Goal: Task Accomplishment & Management: Complete application form

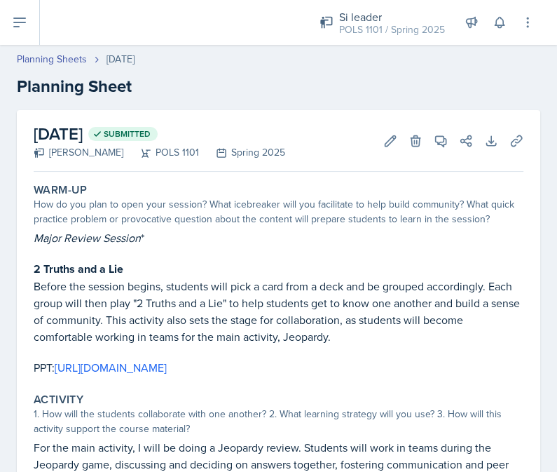
scroll to position [452, 0]
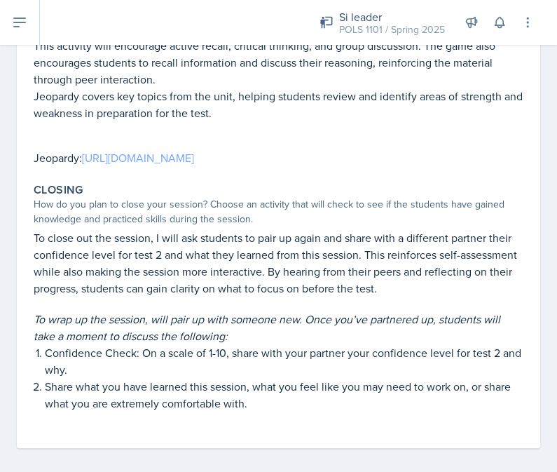
drag, startPoint x: 306, startPoint y: 144, endPoint x: 86, endPoint y: 154, distance: 219.7
click at [86, 154] on p "Jeopardy: https://jeopardylabs.com/edit2/123709740" at bounding box center [279, 157] width 490 height 17
copy p "https://jeopardylabs.com/edit2/123709740"
click at [194, 150] on link "https://jeopardylabs.com/edit2/123709740" at bounding box center [138, 157] width 112 height 15
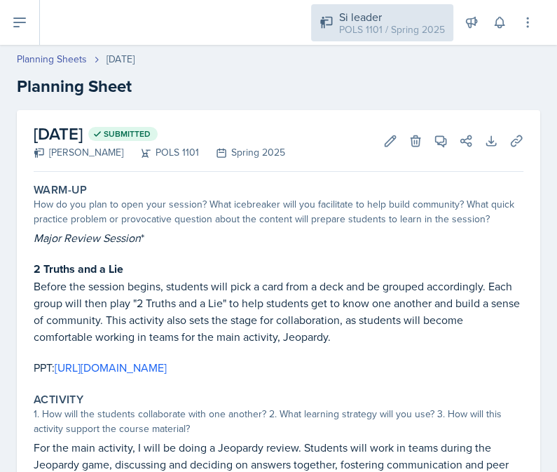
scroll to position [0, 0]
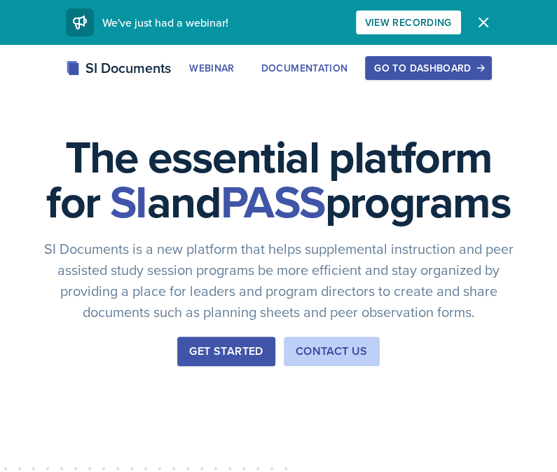
click at [470, 64] on div "Go to Dashboard" at bounding box center [428, 67] width 108 height 11
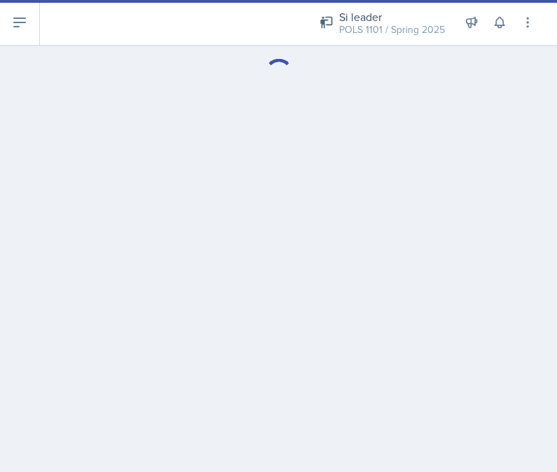
click at [32, 29] on button at bounding box center [20, 22] width 40 height 45
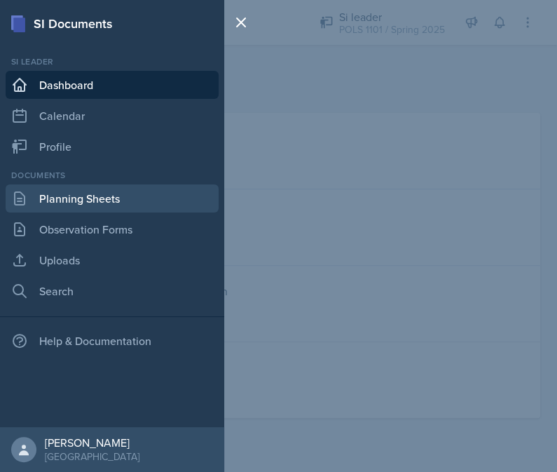
click at [73, 191] on link "Planning Sheets" at bounding box center [112, 198] width 213 height 28
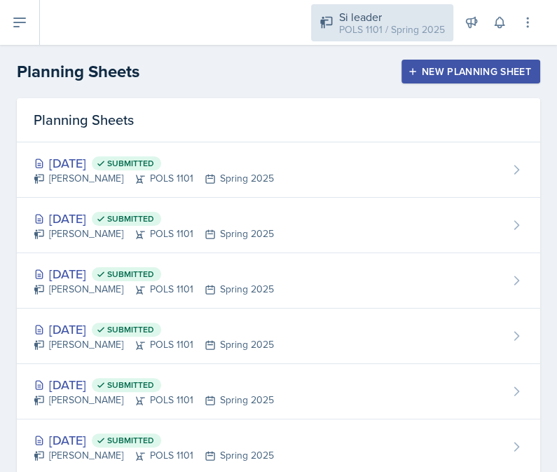
click at [408, 32] on div "POLS 1101 / Spring 2025" at bounding box center [392, 29] width 106 height 15
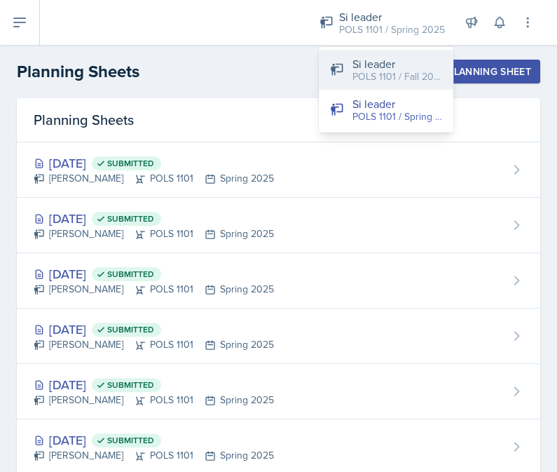
click at [386, 76] on div "POLS 1101 / Fall 2025" at bounding box center [398, 76] width 90 height 15
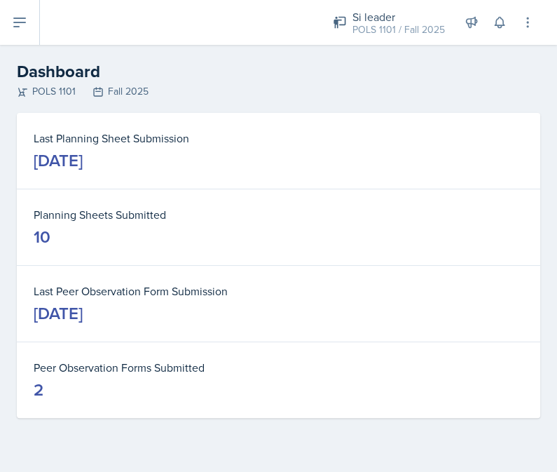
click at [39, 29] on button at bounding box center [20, 22] width 40 height 45
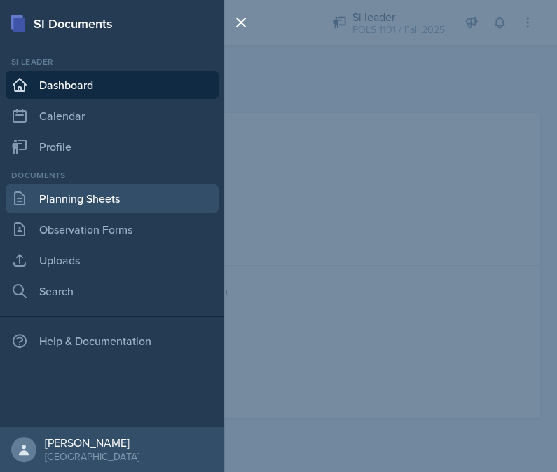
click at [100, 204] on link "Planning Sheets" at bounding box center [112, 198] width 213 height 28
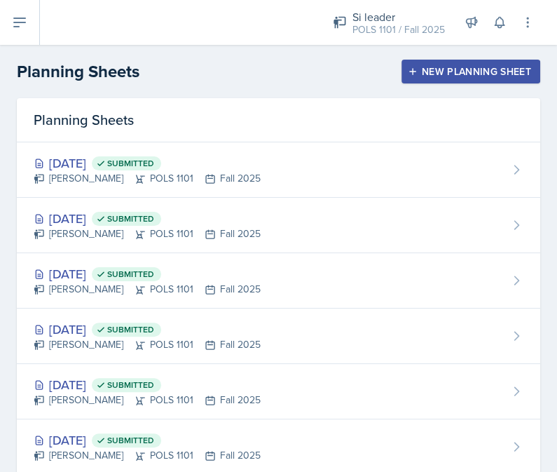
click at [439, 69] on div "New Planning Sheet" at bounding box center [471, 71] width 121 height 11
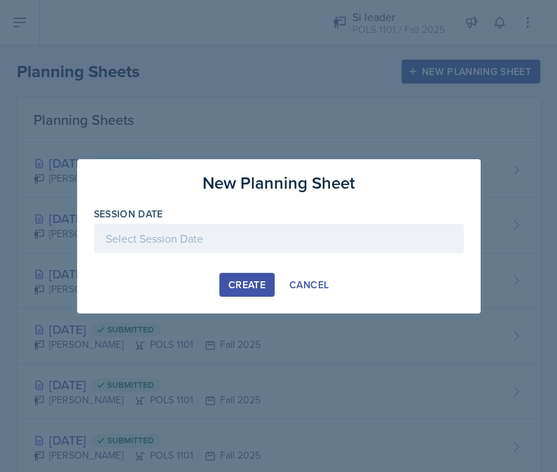
click at [299, 240] on div at bounding box center [279, 238] width 370 height 29
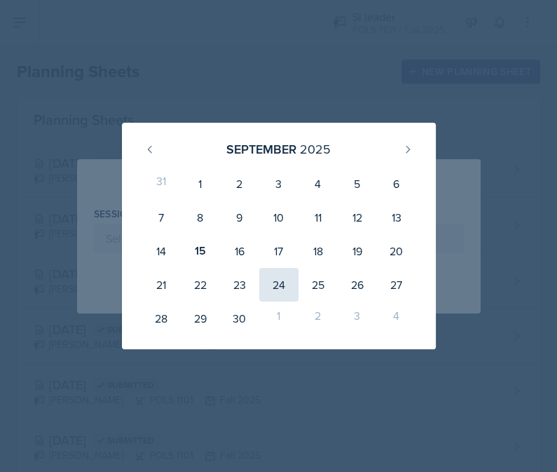
click at [276, 284] on div "24" at bounding box center [278, 285] width 39 height 34
type input "[DATE]"
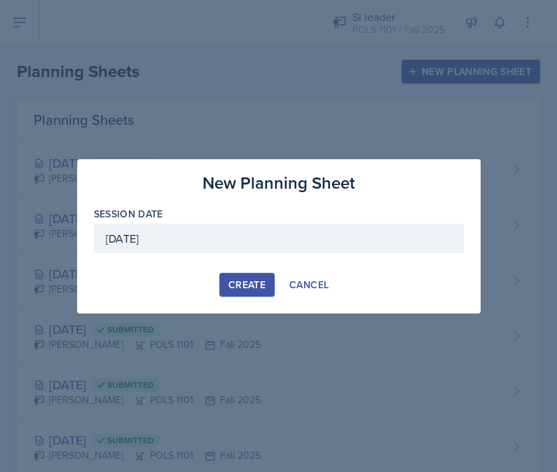
click at [254, 281] on div "Create" at bounding box center [247, 284] width 37 height 11
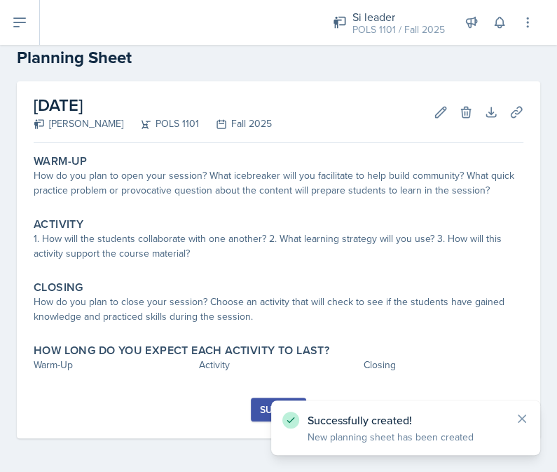
scroll to position [28, 0]
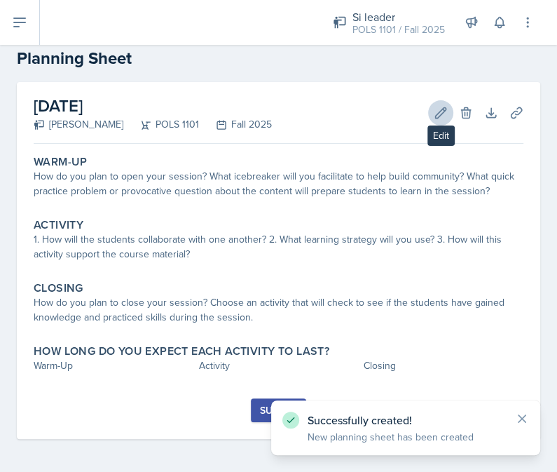
click at [444, 114] on icon at bounding box center [441, 113] width 14 height 14
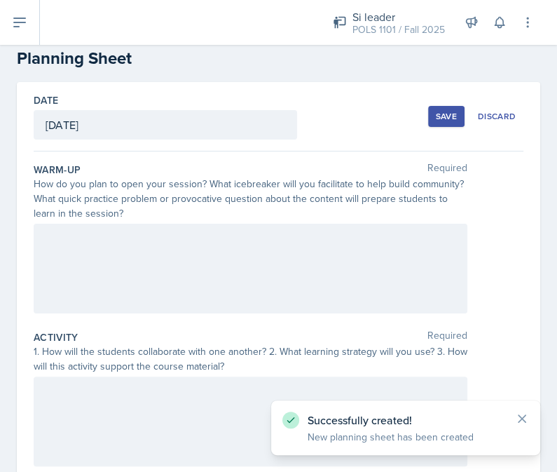
click at [242, 247] on div at bounding box center [251, 269] width 434 height 90
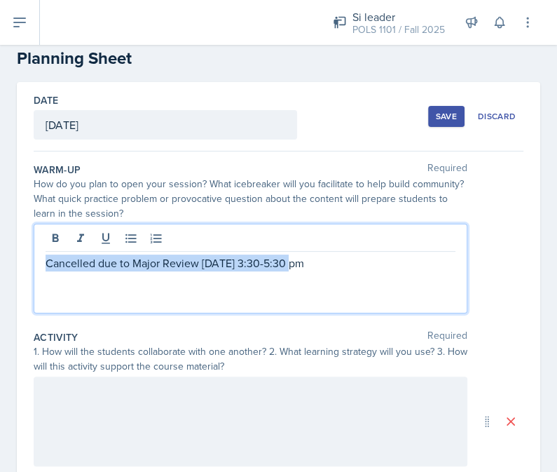
drag, startPoint x: 297, startPoint y: 270, endPoint x: 33, endPoint y: 250, distance: 265.0
click at [34, 250] on div "Cancelled due to Major Review [DATE] 3:30-5:30 pm" at bounding box center [251, 269] width 434 height 90
copy p "Cancelled due to Major Review [DATE] 3:30-5:30 pm"
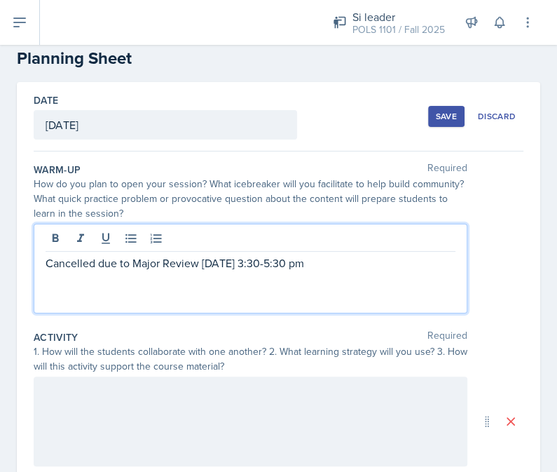
click at [170, 430] on div at bounding box center [251, 421] width 434 height 90
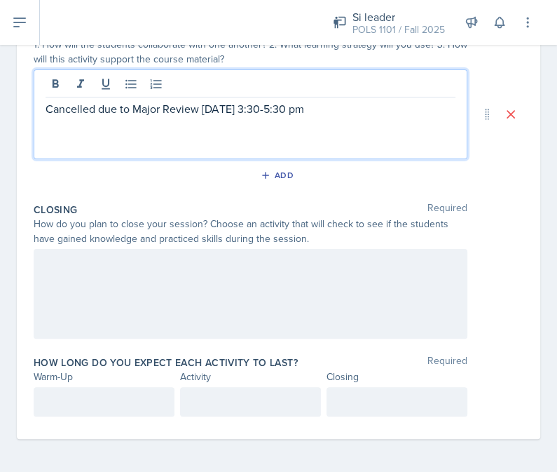
click at [170, 301] on div at bounding box center [251, 294] width 434 height 90
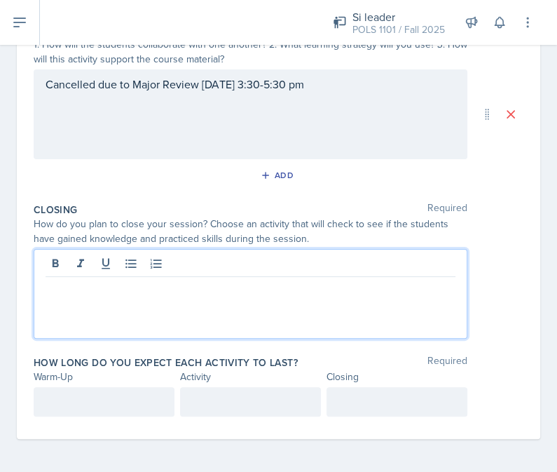
scroll to position [334, 0]
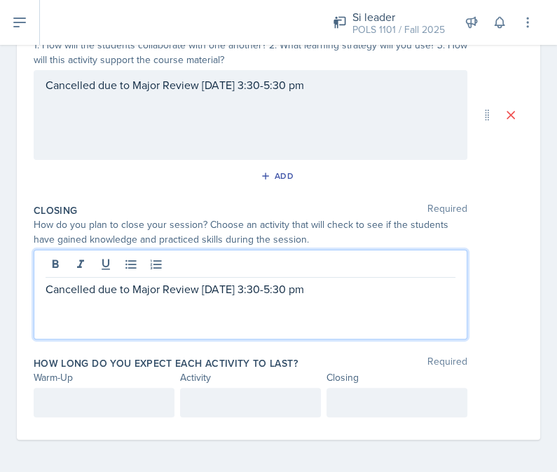
click at [121, 402] on div at bounding box center [104, 402] width 141 height 29
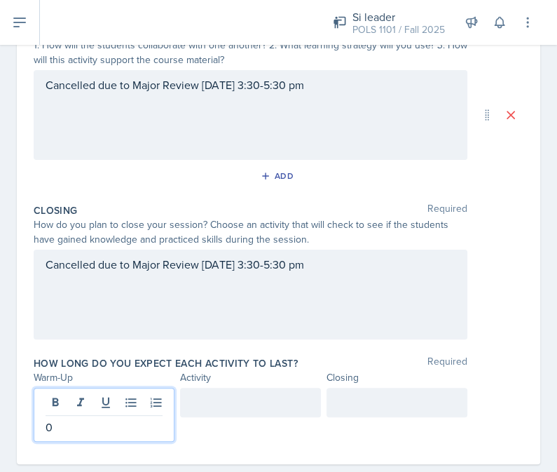
click at [214, 412] on div at bounding box center [250, 402] width 141 height 29
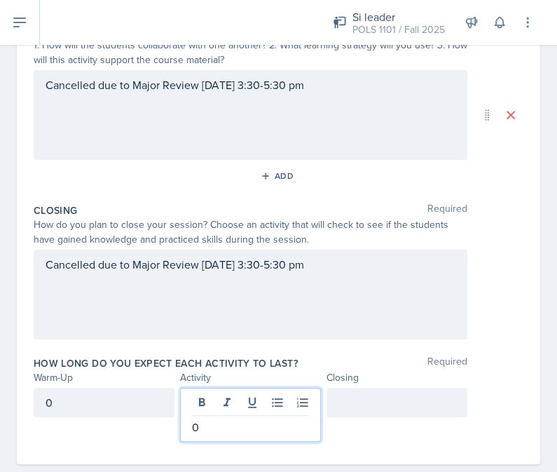
click at [341, 402] on div at bounding box center [397, 402] width 141 height 29
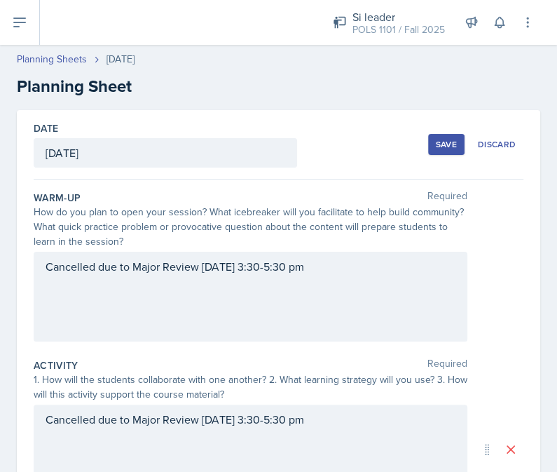
scroll to position [0, 0]
click at [455, 141] on div "Save" at bounding box center [446, 144] width 21 height 11
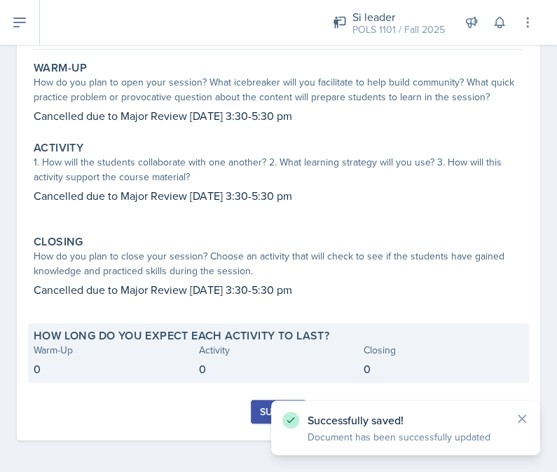
scroll to position [121, 0]
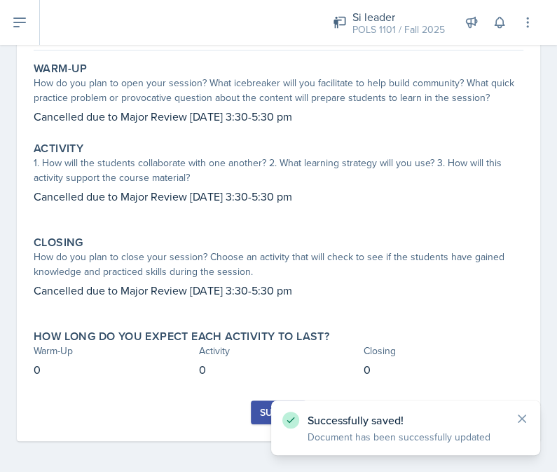
click at [257, 407] on button "Submit" at bounding box center [278, 412] width 55 height 24
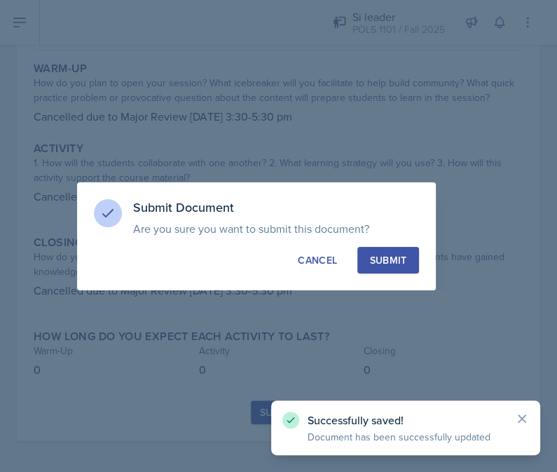
click at [386, 260] on div "Submit" at bounding box center [387, 260] width 37 height 14
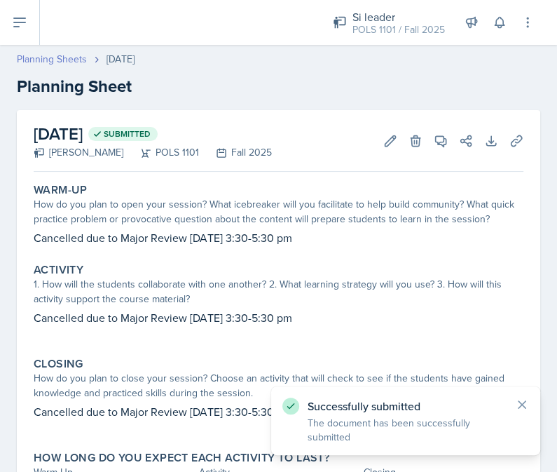
scroll to position [0, 0]
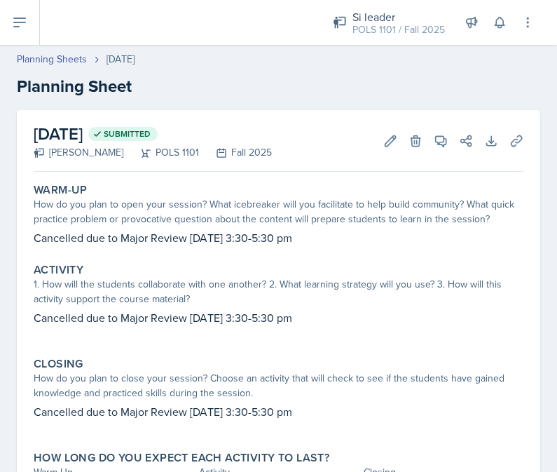
click at [25, 21] on icon at bounding box center [19, 22] width 17 height 17
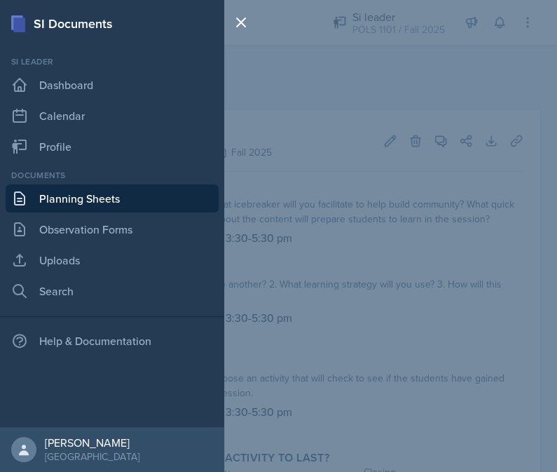
click at [97, 205] on link "Planning Sheets" at bounding box center [112, 198] width 213 height 28
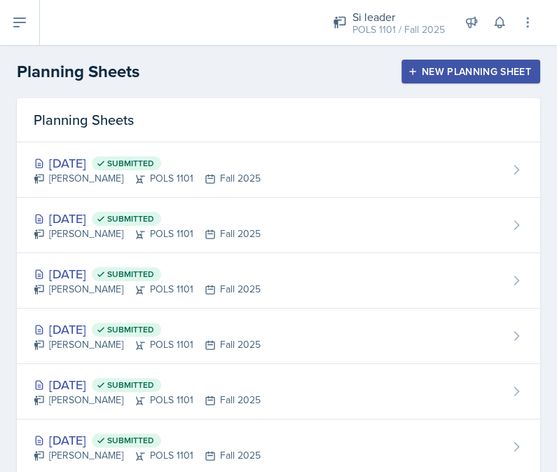
click at [432, 81] on button "New Planning Sheet" at bounding box center [471, 72] width 139 height 24
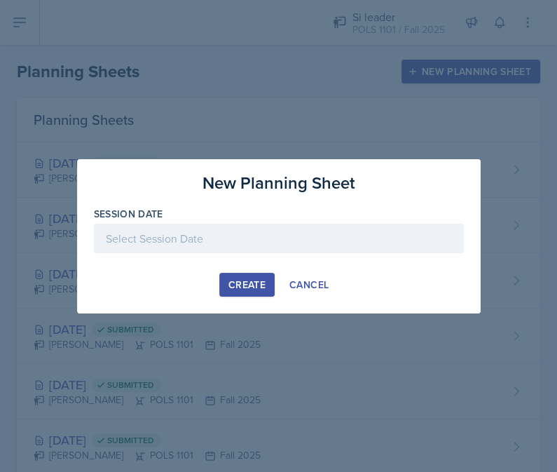
click at [273, 237] on div at bounding box center [279, 238] width 370 height 29
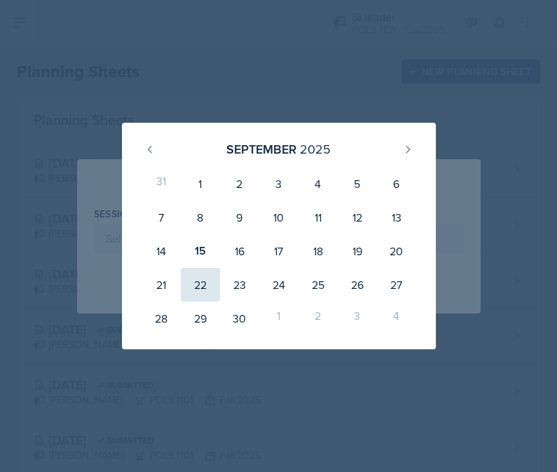
click at [198, 292] on div "22" at bounding box center [200, 285] width 39 height 34
type input "[DATE]"
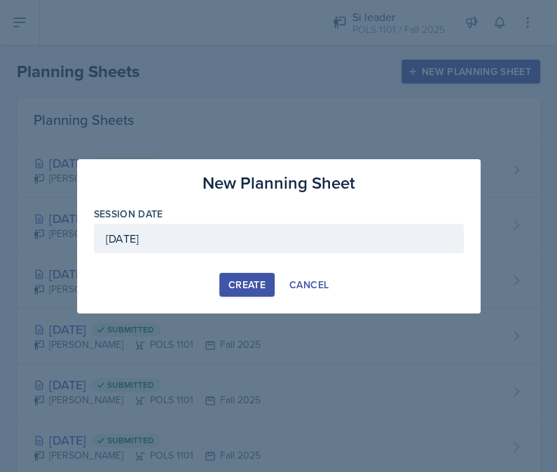
click at [247, 291] on button "Create" at bounding box center [246, 285] width 55 height 24
